Goal: Ask a question

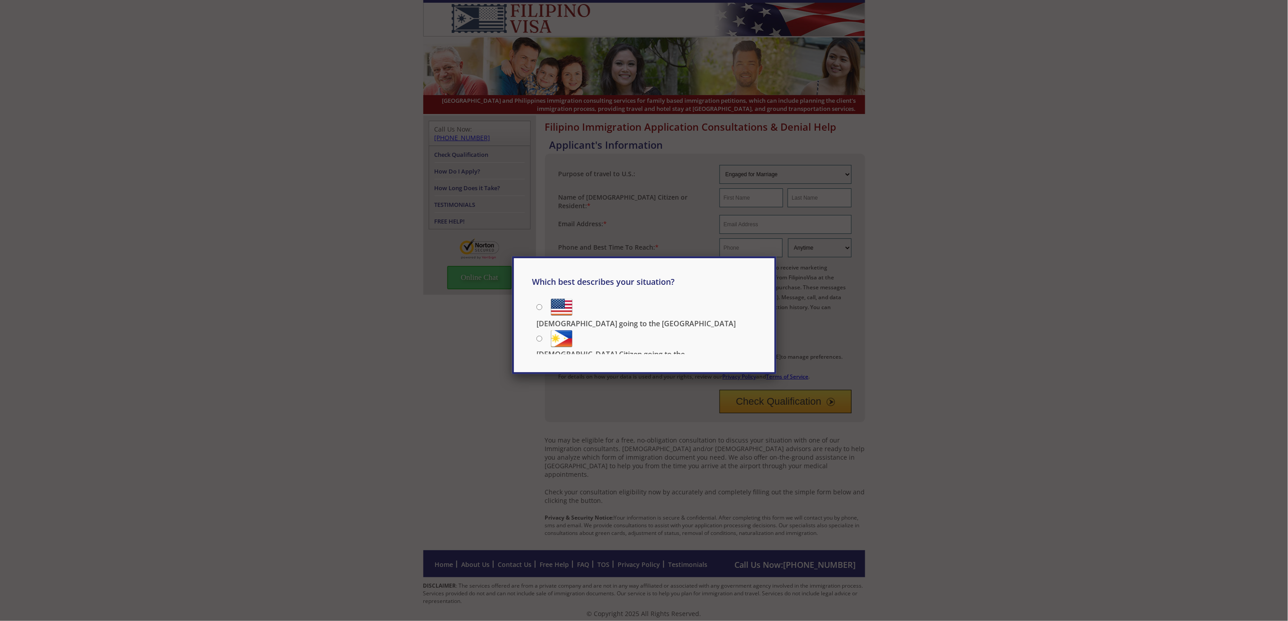
click at [540, 306] on input "[DEMOGRAPHIC_DATA] going to the [GEOGRAPHIC_DATA]" at bounding box center [539, 307] width 6 height 6
radio input "true"
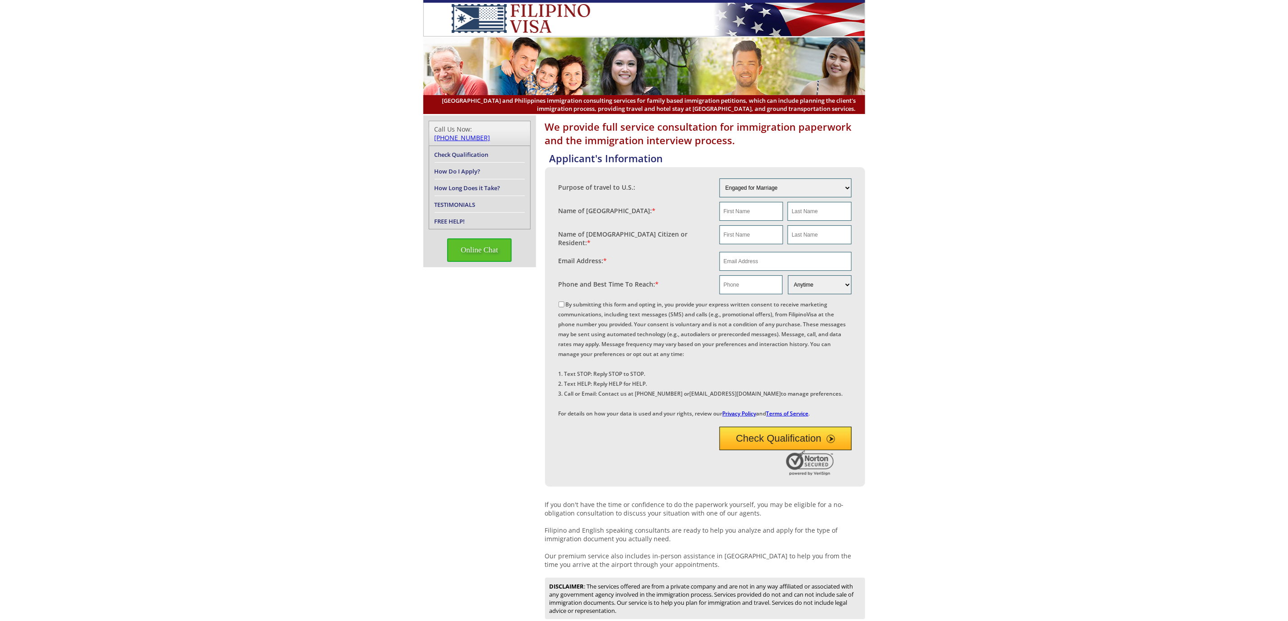
click at [478, 241] on span "Online Chat" at bounding box center [479, 249] width 64 height 23
click at [473, 241] on span "Online Chat" at bounding box center [479, 249] width 64 height 23
